Goal: Task Accomplishment & Management: Use online tool/utility

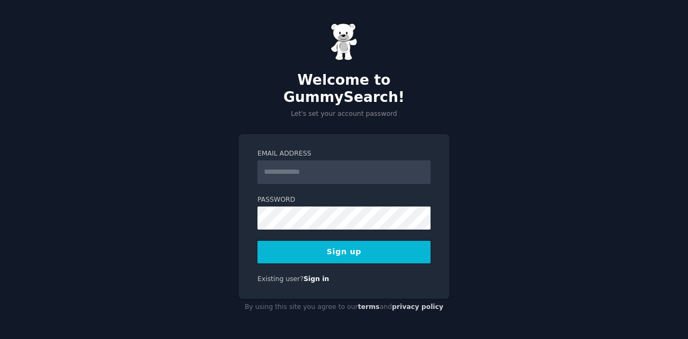
click at [266, 184] on input "Email Address" at bounding box center [343, 173] width 173 height 24
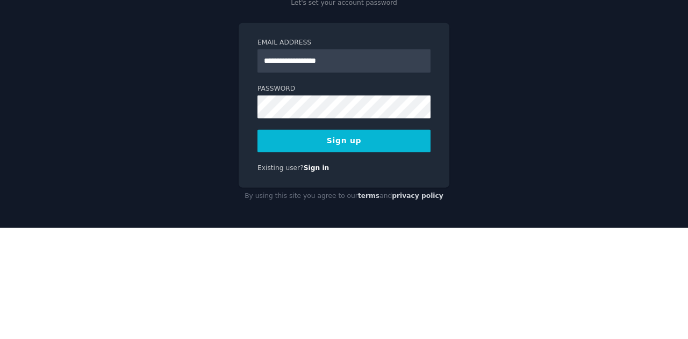
type input "**********"
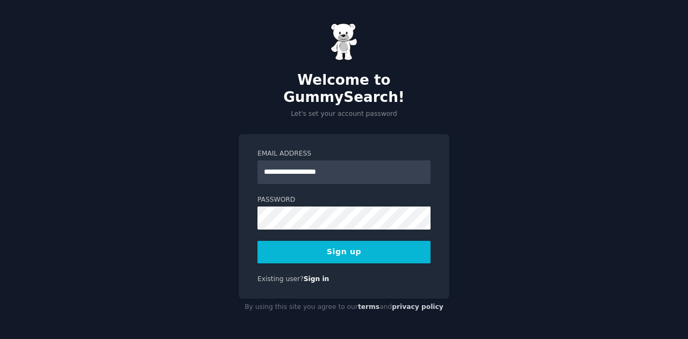
click at [353, 264] on button "Sign up" at bounding box center [343, 252] width 173 height 23
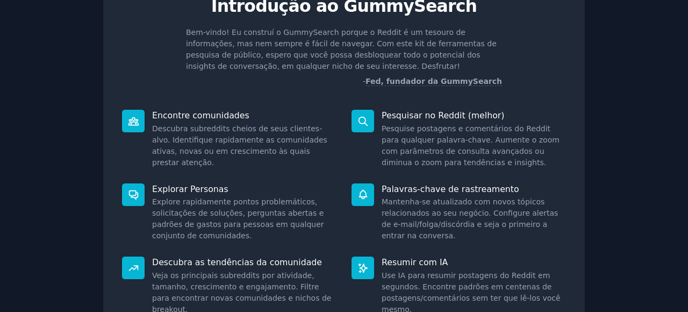
scroll to position [74, 0]
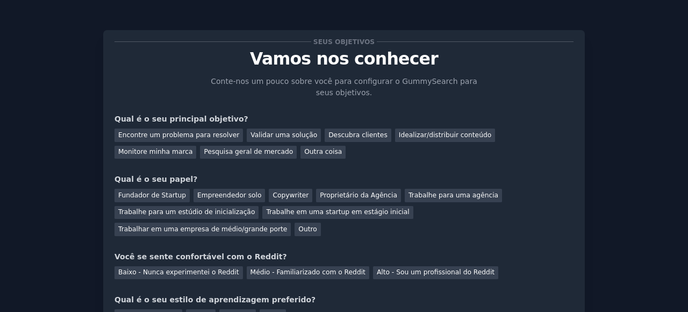
click at [150, 309] on div "Postagens do blog" at bounding box center [148, 315] width 68 height 13
click at [198, 266] on div "Baixo - Nunca experimentei o Reddit" at bounding box center [178, 272] width 128 height 13
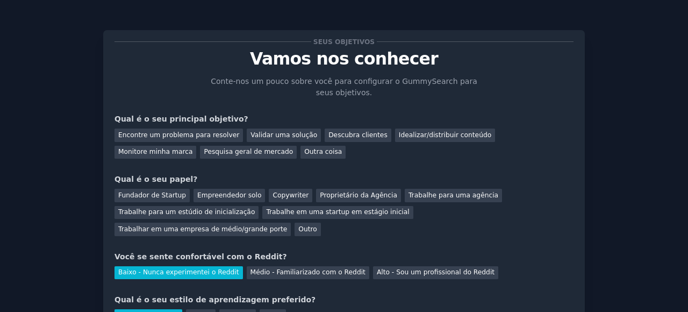
click at [218, 199] on div "Empreendedor solo" at bounding box center [228, 195] width 71 height 13
click at [409, 131] on div "Idealizar/distribuir conteúdo" at bounding box center [445, 134] width 100 height 13
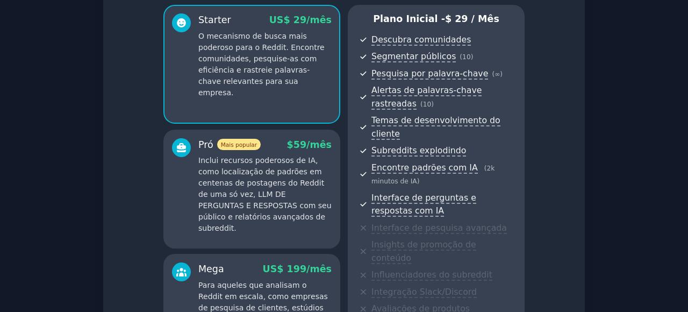
scroll to position [148, 0]
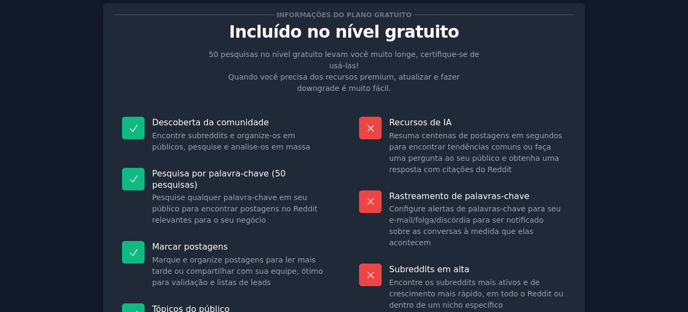
scroll to position [72, 0]
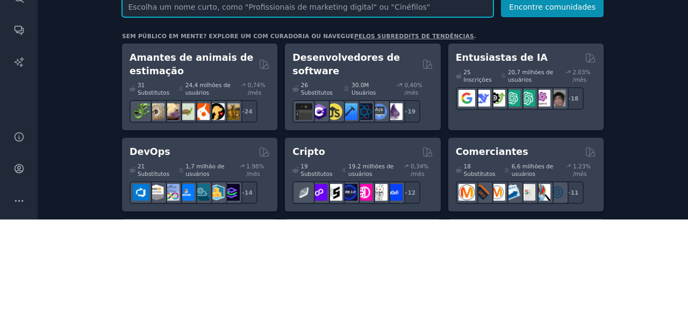
scroll to position [73, 0]
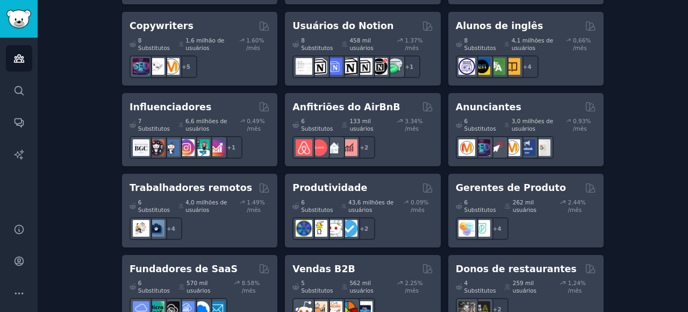
scroll to position [980, 0]
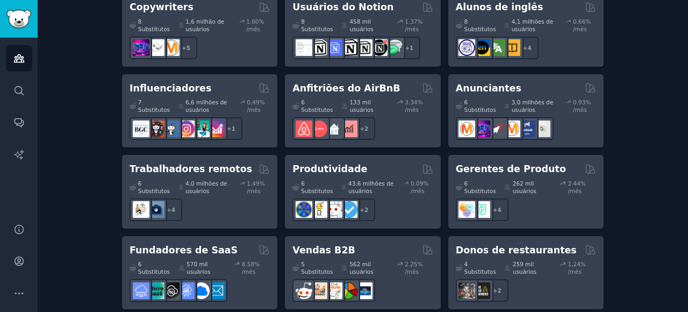
click at [384, 176] on div "6 Substitutos 43,6 milhões de usuários 0.09% /mês + 2" at bounding box center [362, 198] width 140 height 45
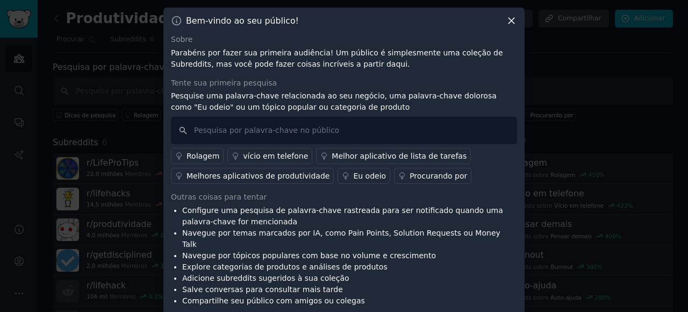
click at [512, 24] on icon at bounding box center [511, 21] width 6 height 6
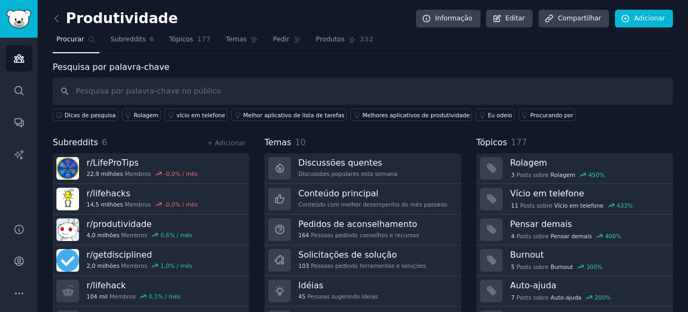
click at [226, 39] on span "Temas" at bounding box center [236, 40] width 21 height 10
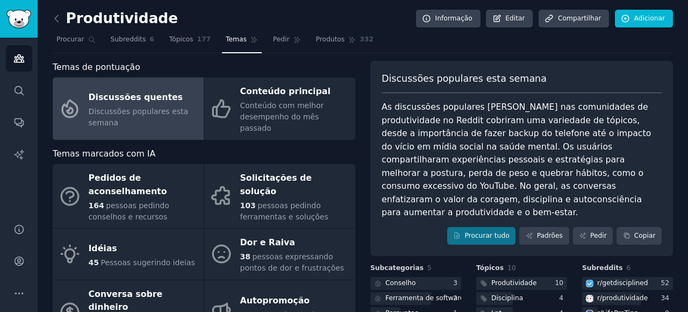
click at [120, 240] on div "Idéias" at bounding box center [142, 248] width 106 height 17
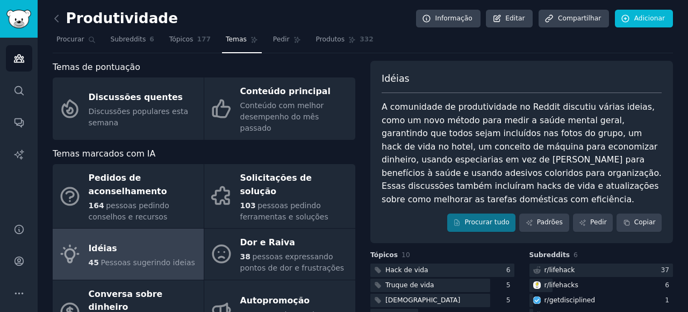
scroll to position [23, 0]
